Goal: Transaction & Acquisition: Purchase product/service

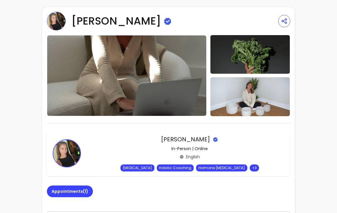
click at [53, 17] on img at bounding box center [56, 21] width 19 height 19
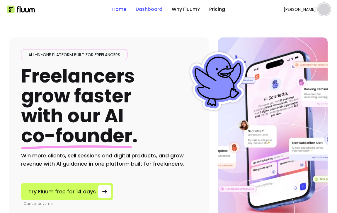
click at [146, 9] on link "Dashboard" at bounding box center [149, 9] width 27 height 7
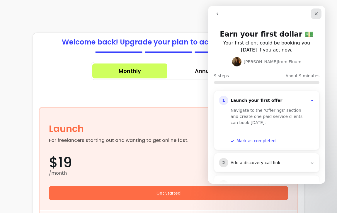
click at [318, 15] on icon "Close" at bounding box center [316, 13] width 5 height 5
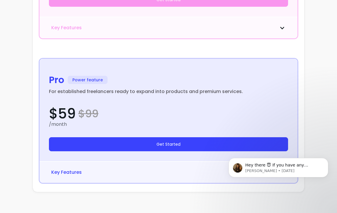
scroll to position [340, 0]
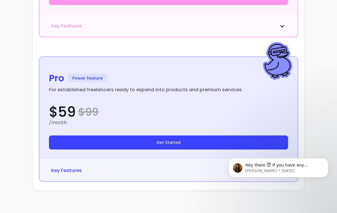
click at [66, 171] on span "Key Features" at bounding box center [66, 170] width 30 height 7
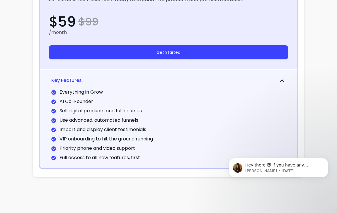
scroll to position [432, 0]
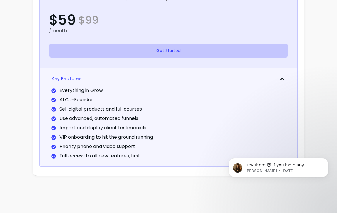
click at [136, 54] on button "Get Started" at bounding box center [168, 51] width 239 height 14
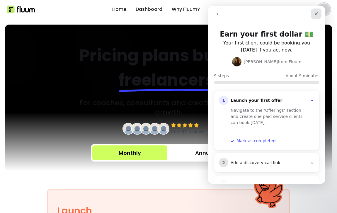
click at [315, 14] on icon "Close" at bounding box center [316, 13] width 5 height 5
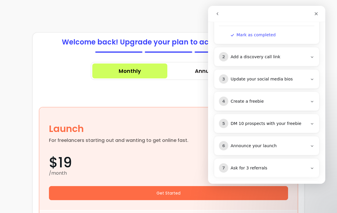
scroll to position [153, 0]
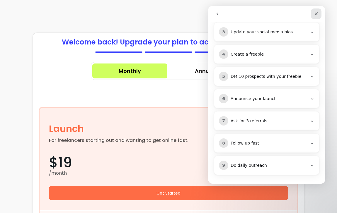
click at [316, 12] on icon "Close" at bounding box center [316, 13] width 5 height 5
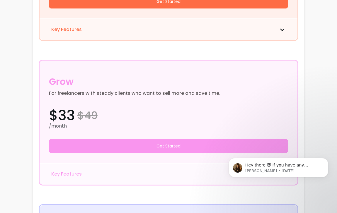
scroll to position [0, 0]
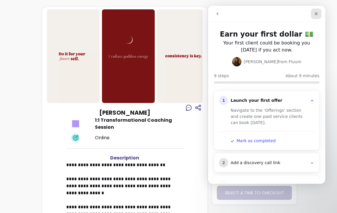
click at [316, 11] on icon "Close" at bounding box center [316, 13] width 5 height 5
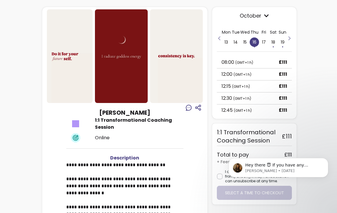
click at [267, 14] on icon at bounding box center [266, 15] width 5 height 5
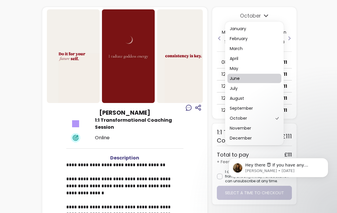
click at [244, 79] on span "June" at bounding box center [251, 79] width 43 height 6
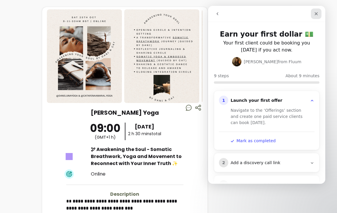
click at [317, 12] on icon "Close" at bounding box center [316, 13] width 5 height 5
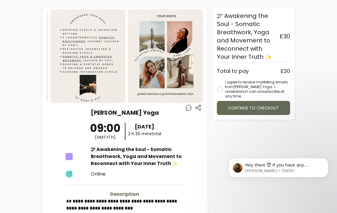
click at [183, 86] on img at bounding box center [165, 56] width 75 height 94
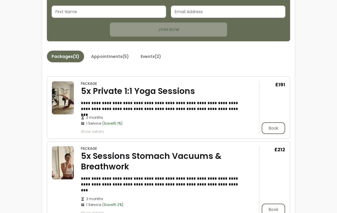
scroll to position [233, 0]
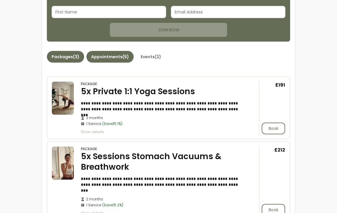
click at [100, 57] on button "Appointments ( 5 )" at bounding box center [109, 57] width 47 height 12
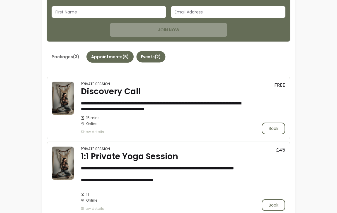
click at [152, 52] on button "Events ( 2 )" at bounding box center [150, 56] width 29 height 11
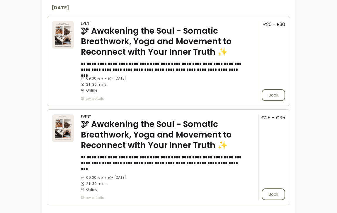
scroll to position [308, 0]
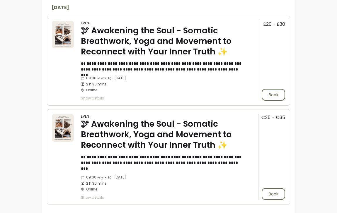
click at [92, 98] on span "Show details" at bounding box center [162, 98] width 162 height 5
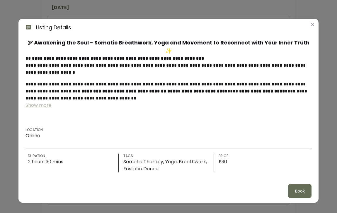
click at [6, 119] on div "**********" at bounding box center [168, 106] width 337 height 213
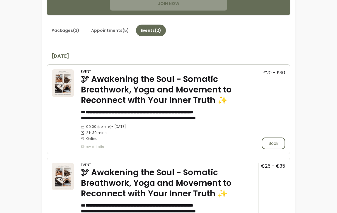
scroll to position [238, 0]
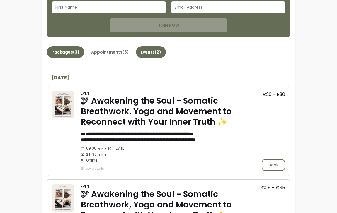
click at [69, 55] on button "Packages ( 3 )" at bounding box center [65, 52] width 37 height 12
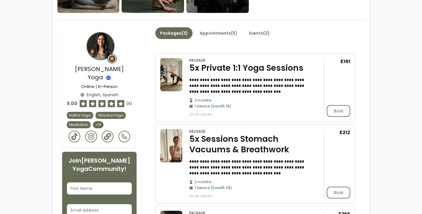
scroll to position [116, 0]
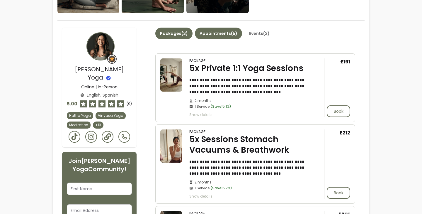
click at [223, 30] on button "Appointments ( 5 )" at bounding box center [218, 34] width 47 height 12
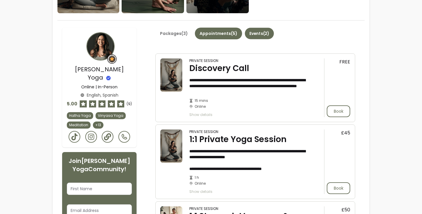
click at [258, 31] on button "Events ( 2 )" at bounding box center [259, 33] width 29 height 11
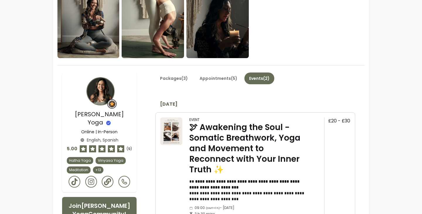
scroll to position [76, 0]
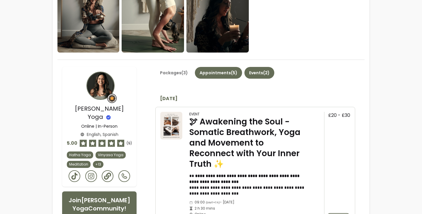
click at [224, 71] on button "Appointments ( 5 )" at bounding box center [218, 73] width 47 height 12
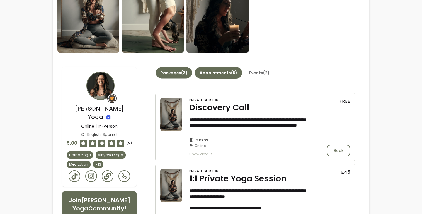
click at [180, 74] on button "Packages ( 3 )" at bounding box center [174, 72] width 36 height 11
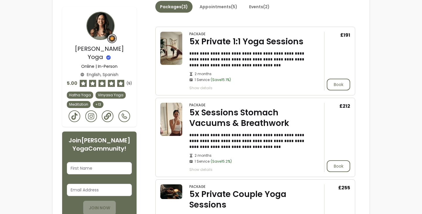
scroll to position [145, 0]
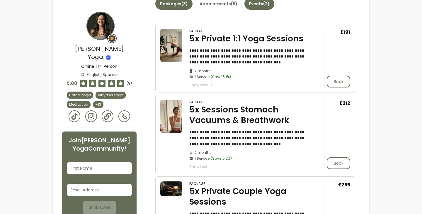
click at [263, 3] on button "Events ( 2 )" at bounding box center [259, 4] width 30 height 12
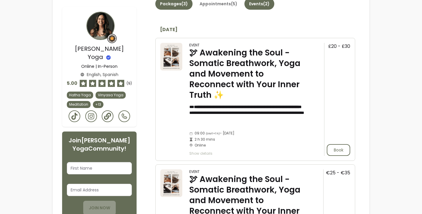
click at [186, 5] on button "Packages ( 3 )" at bounding box center [173, 4] width 37 height 12
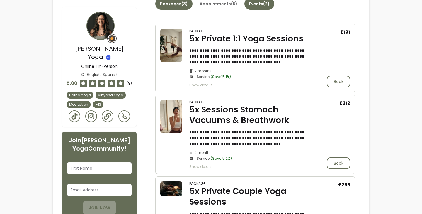
click at [268, 1] on button "Events ( 2 )" at bounding box center [259, 4] width 30 height 12
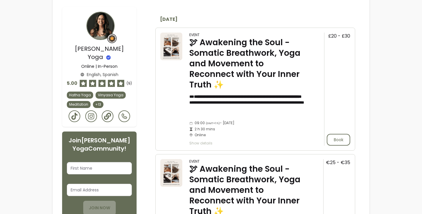
scroll to position [153, 0]
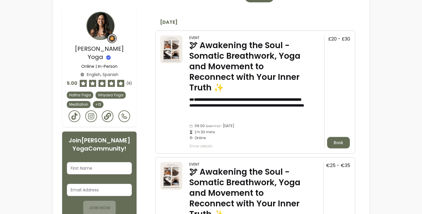
click at [337, 137] on button "Book" at bounding box center [338, 142] width 23 height 11
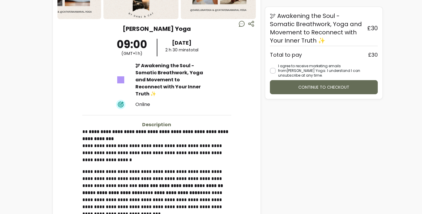
scroll to position [79, 0]
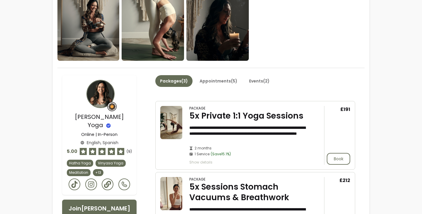
scroll to position [63, 0]
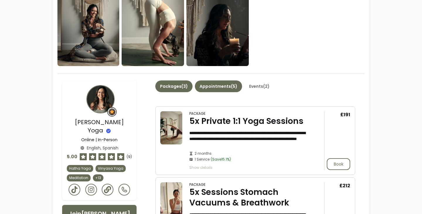
click at [207, 87] on button "Appointments ( 5 )" at bounding box center [218, 86] width 47 height 12
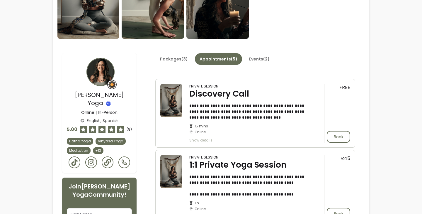
scroll to position [0, 0]
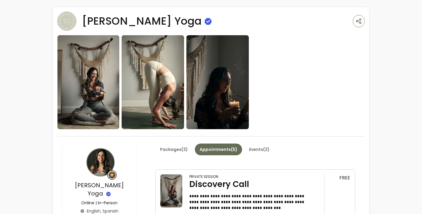
click at [259, 150] on button "Events ( 2 )" at bounding box center [259, 149] width 30 height 12
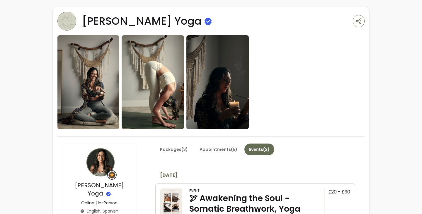
click at [58, 23] on img at bounding box center [66, 21] width 19 height 19
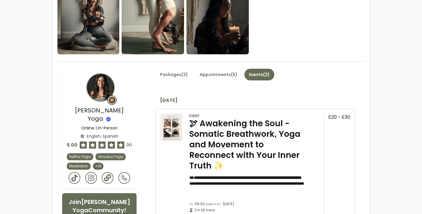
scroll to position [78, 0]
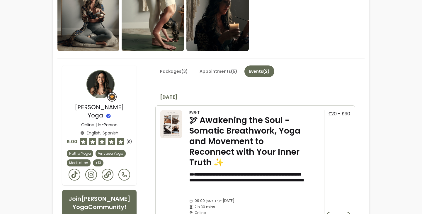
click at [98, 160] on span "+ 13" at bounding box center [98, 162] width 8 height 5
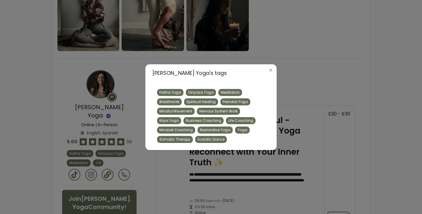
click at [228, 120] on span "Life Coaching" at bounding box center [240, 120] width 25 height 5
click at [173, 156] on div "Dani Luna Yoga 's tags Hatha Yoga Vinyasa Yoga Meditation Breathwork Spiritual …" at bounding box center [211, 107] width 422 height 214
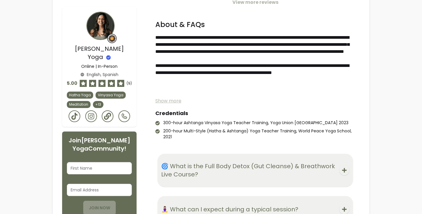
scroll to position [793, 0]
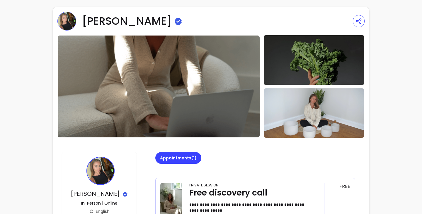
click at [61, 18] on img at bounding box center [66, 21] width 19 height 19
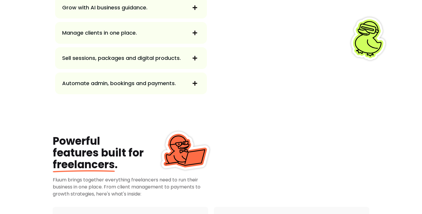
scroll to position [694, 0]
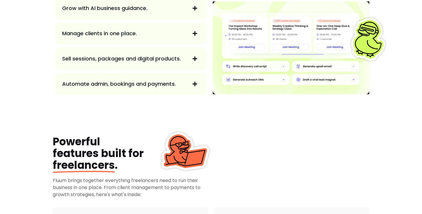
click at [191, 87] on span "button" at bounding box center [195, 84] width 10 height 10
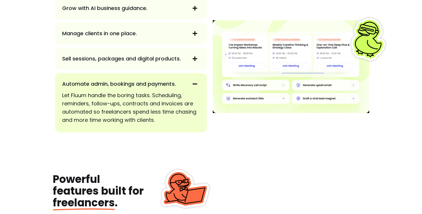
click at [191, 62] on span "button" at bounding box center [195, 59] width 10 height 10
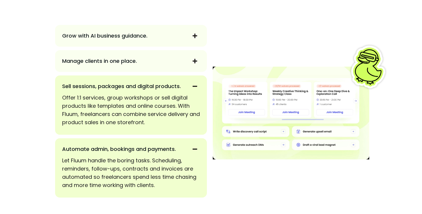
scroll to position [665, 0]
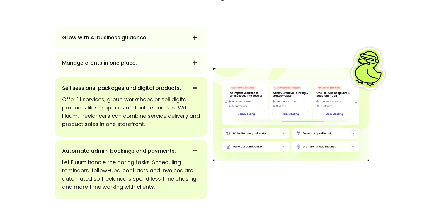
click at [191, 61] on span "button" at bounding box center [195, 63] width 10 height 10
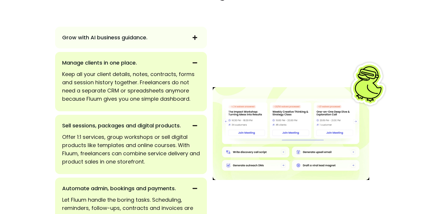
click at [192, 45] on div "Grow with AI business guidance." at bounding box center [131, 38] width 152 height 22
click at [192, 41] on span "button" at bounding box center [195, 38] width 10 height 10
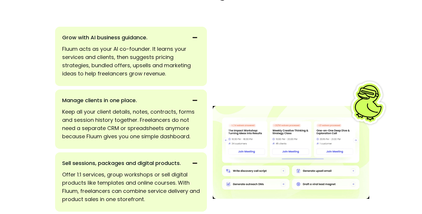
click at [193, 39] on icon "button" at bounding box center [194, 37] width 5 height 5
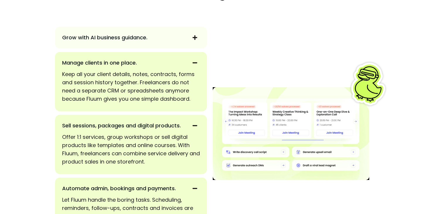
click at [194, 38] on icon "button" at bounding box center [194, 37] width 5 height 5
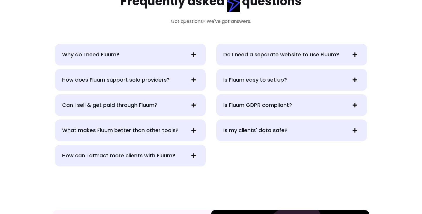
scroll to position [1338, 0]
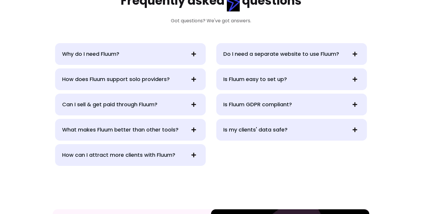
click at [249, 47] on div "Do I need a separate website to use Fluum?" at bounding box center [291, 54] width 151 height 22
click at [247, 53] on span "Do I need a separate website to use Fluum?" at bounding box center [284, 54] width 123 height 8
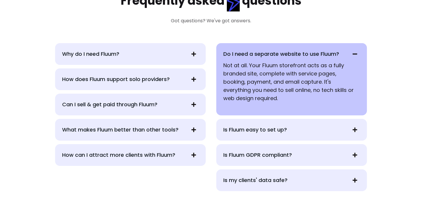
click at [247, 53] on span "Do I need a separate website to use Fluum?" at bounding box center [284, 54] width 123 height 8
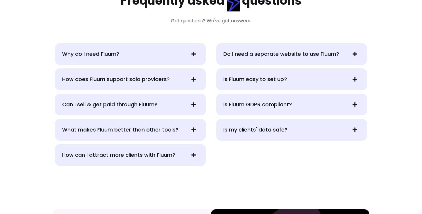
click at [248, 87] on div "Is Fluum easy to set up?" at bounding box center [291, 79] width 151 height 22
click at [175, 153] on span "How can I attract more clients with Fluum?" at bounding box center [123, 155] width 123 height 8
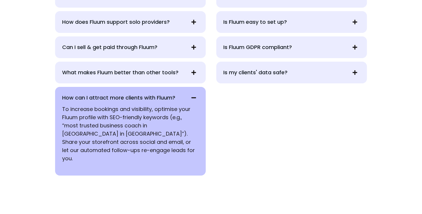
click at [170, 98] on span "How can I attract more clients with Fluum?" at bounding box center [123, 97] width 123 height 8
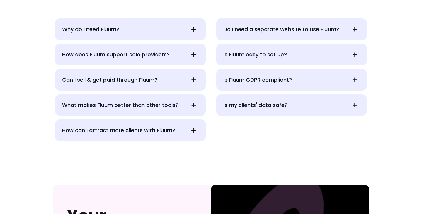
scroll to position [1360, 0]
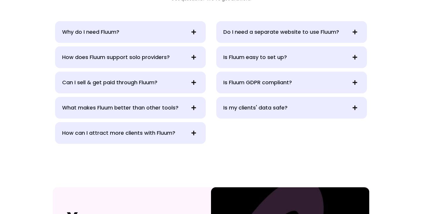
click at [162, 111] on span "What makes Fluum better than other tools?" at bounding box center [123, 107] width 123 height 8
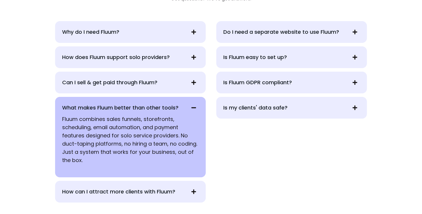
click at [163, 111] on span "What makes Fluum better than other tools?" at bounding box center [123, 107] width 123 height 8
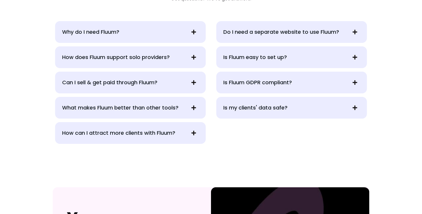
scroll to position [1347, 0]
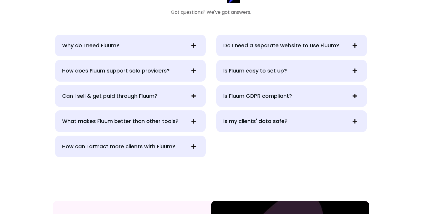
click at [162, 99] on span "Can I sell & get paid through Fluum?" at bounding box center [123, 96] width 123 height 8
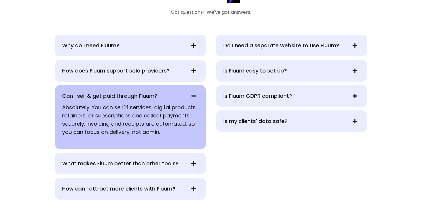
click at [163, 93] on span "Can I sell & get paid through Fluum?" at bounding box center [123, 96] width 123 height 8
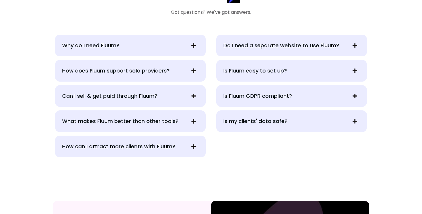
click at [165, 71] on span "How does Fluum support solo providers?" at bounding box center [123, 70] width 123 height 8
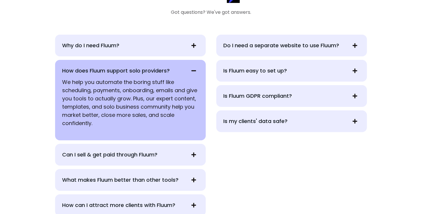
click at [165, 71] on span "How does Fluum support solo providers?" at bounding box center [123, 70] width 123 height 8
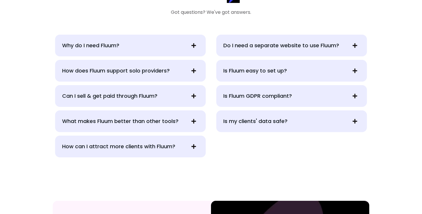
click at [163, 46] on span "Why do I need Fluum?" at bounding box center [123, 45] width 123 height 8
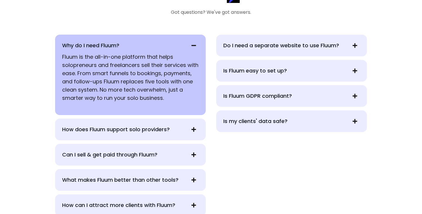
click at [163, 46] on span "Why do I need Fluum?" at bounding box center [123, 45] width 123 height 8
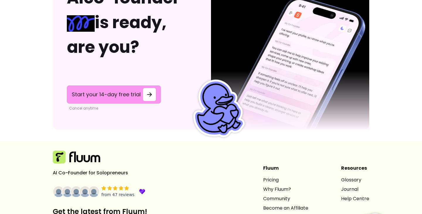
scroll to position [1673, 0]
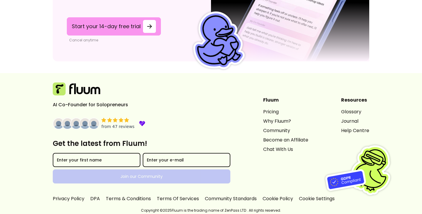
click at [263, 107] on div "Fluum Pricing Why Fluum? Community Become an Affiliate Chat With Us" at bounding box center [285, 139] width 45 height 87
click at [263, 110] on link "Pricing" at bounding box center [285, 111] width 45 height 7
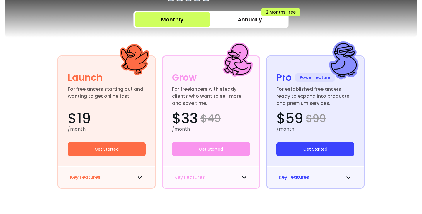
scroll to position [157, 0]
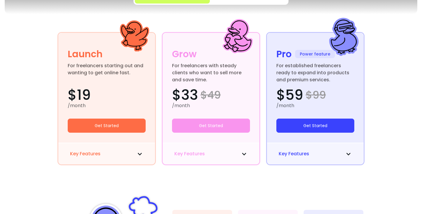
click at [121, 156] on button "Key Features" at bounding box center [106, 153] width 73 height 7
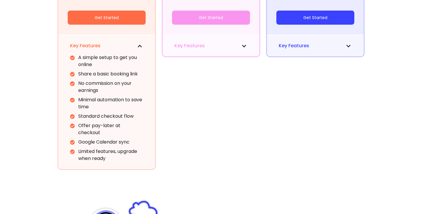
scroll to position [261, 0]
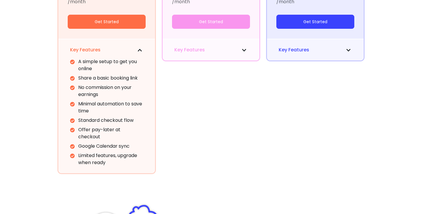
click at [217, 47] on button "Key Features" at bounding box center [210, 49] width 73 height 7
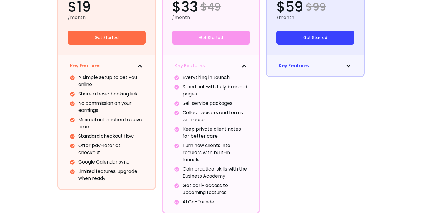
scroll to position [245, 0]
click at [286, 69] on div "Key Features" at bounding box center [315, 66] width 97 height 22
click at [286, 69] on span "Key Features" at bounding box center [294, 65] width 30 height 7
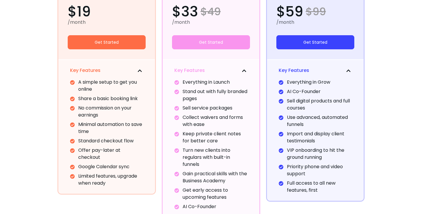
scroll to position [236, 0]
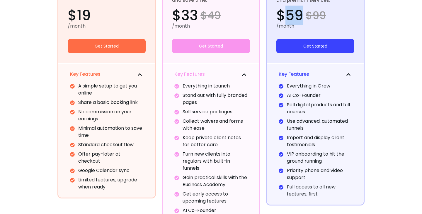
drag, startPoint x: 285, startPoint y: 17, endPoint x: 303, endPoint y: 17, distance: 18.5
click at [303, 17] on span "$59" at bounding box center [289, 15] width 27 height 14
drag, startPoint x: 315, startPoint y: 110, endPoint x: 287, endPoint y: 104, distance: 28.3
click at [287, 104] on li "Sell digital products and full courses" at bounding box center [319, 108] width 65 height 14
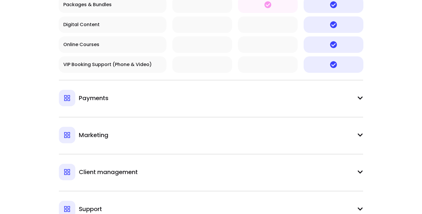
scroll to position [780, 0]
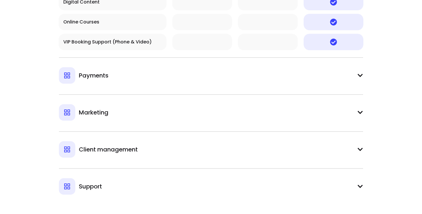
click at [345, 82] on button "Payments" at bounding box center [211, 70] width 304 height 26
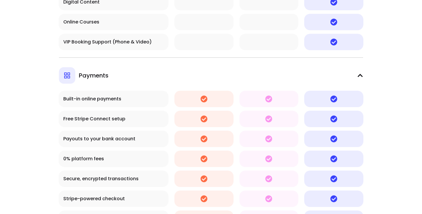
click at [346, 83] on button "Payments" at bounding box center [211, 70] width 304 height 26
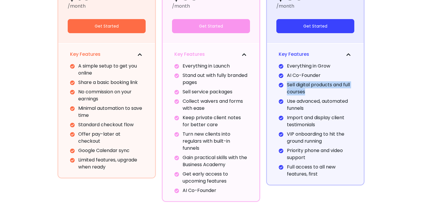
scroll to position [257, 0]
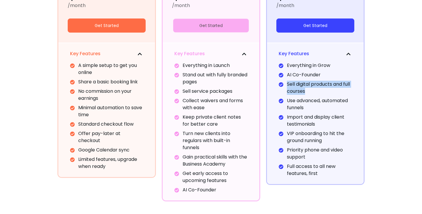
click at [193, 23] on button "Get Started" at bounding box center [211, 26] width 76 height 14
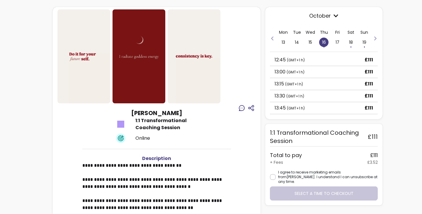
click at [165, 111] on h3 "[PERSON_NAME]" at bounding box center [156, 113] width 51 height 8
drag, startPoint x: 122, startPoint y: 112, endPoint x: 180, endPoint y: 119, distance: 59.3
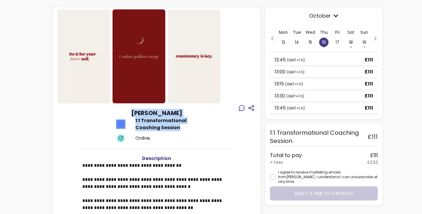
drag, startPoint x: 185, startPoint y: 125, endPoint x: 127, endPoint y: 109, distance: 60.1
copy div "Maria Kostadinova 1:1 Transformational Coaching Session"
click at [252, 108] on icon "button" at bounding box center [251, 107] width 7 height 7
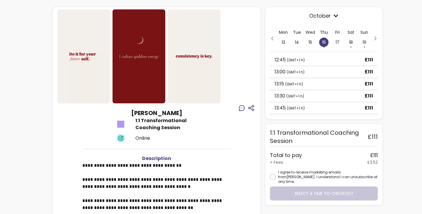
click at [227, 70] on div at bounding box center [156, 56] width 198 height 94
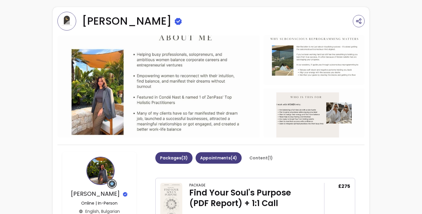
click at [221, 152] on div "Packages ( 3 ) Appointments ( 4 ) Content ( 1 )" at bounding box center [255, 161] width 200 height 19
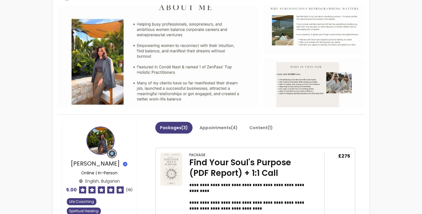
scroll to position [32, 0]
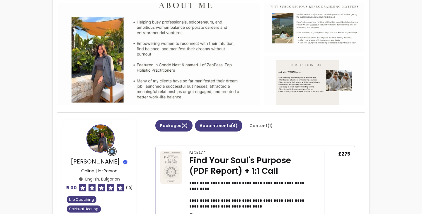
click at [221, 129] on button "Appointments ( 4 )" at bounding box center [218, 125] width 47 height 12
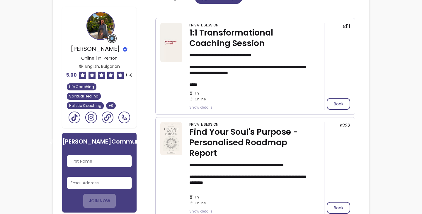
scroll to position [55, 0]
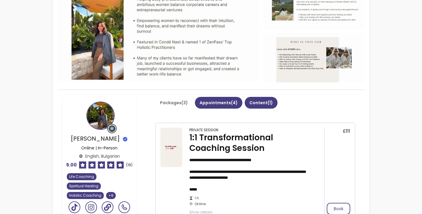
click at [264, 102] on button "Content ( 1 )" at bounding box center [261, 103] width 33 height 12
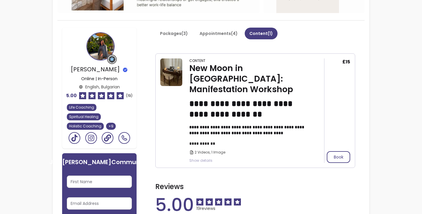
scroll to position [125, 0]
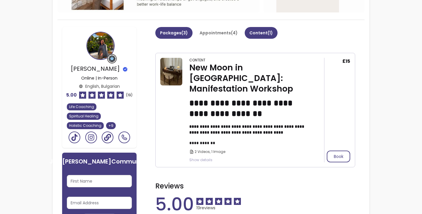
click at [167, 33] on button "Packages ( 3 )" at bounding box center [173, 33] width 37 height 12
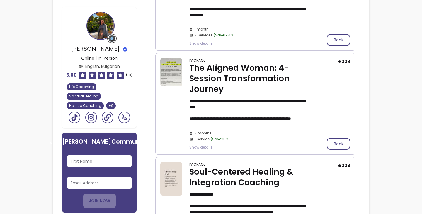
scroll to position [218, 0]
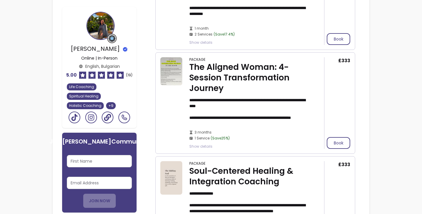
click at [84, 164] on input "First Name" at bounding box center [99, 161] width 57 height 6
type input "emma"
click at [86, 185] on input "Email Address" at bounding box center [99, 183] width 57 height 6
type input "emmagracehealing@gmail.com"
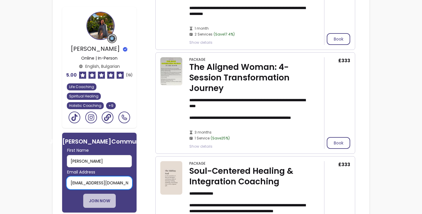
click at [108, 204] on button "JOIN NOW" at bounding box center [99, 200] width 33 height 14
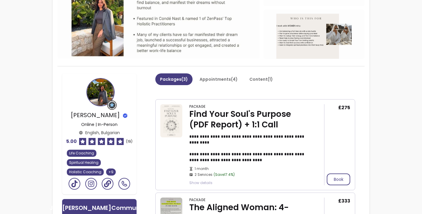
scroll to position [113, 0]
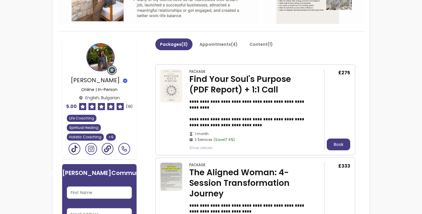
click at [337, 146] on button "Book" at bounding box center [338, 144] width 23 height 12
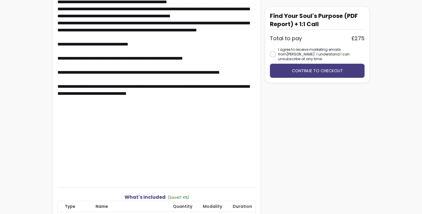
scroll to position [635, 0]
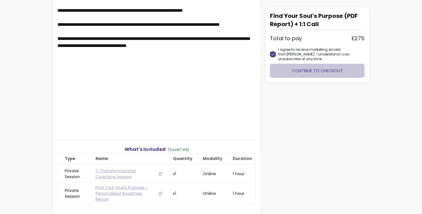
click at [297, 71] on button "Continue to checkout" at bounding box center [317, 71] width 95 height 14
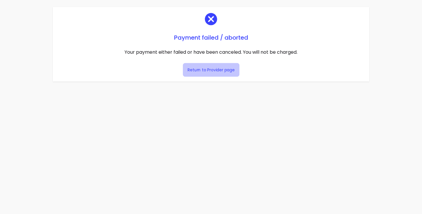
click at [209, 63] on link "Return to Provider page" at bounding box center [210, 70] width 57 height 14
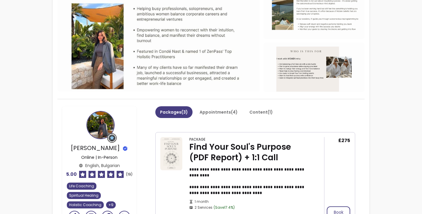
scroll to position [83, 0]
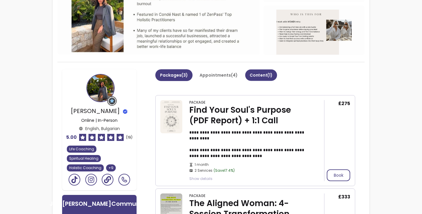
click at [251, 71] on button "Content ( 1 )" at bounding box center [261, 74] width 32 height 11
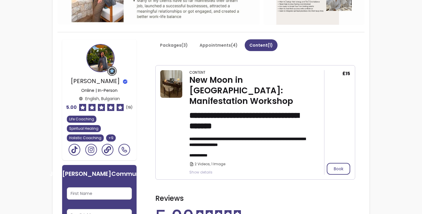
scroll to position [112, 0]
click at [336, 163] on button "Book" at bounding box center [338, 168] width 23 height 11
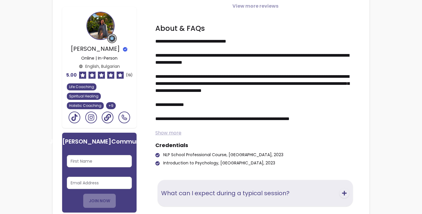
scroll to position [809, 0]
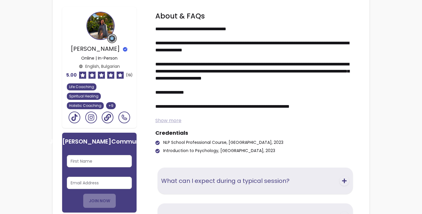
click at [174, 122] on span "Show more" at bounding box center [168, 120] width 26 height 7
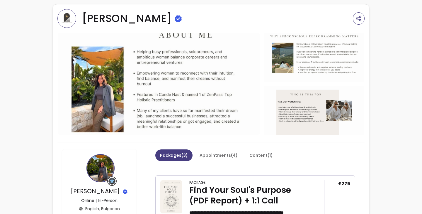
scroll to position [0, 0]
